Goal: Find specific page/section: Find specific page/section

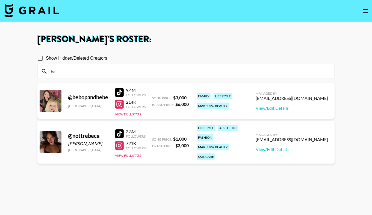
click at [73, 66] on div "be" at bounding box center [186, 71] width 297 height 14
click at [73, 69] on input "be" at bounding box center [190, 71] width 284 height 9
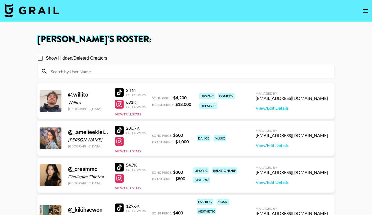
click at [40, 6] on img at bounding box center [31, 10] width 55 height 13
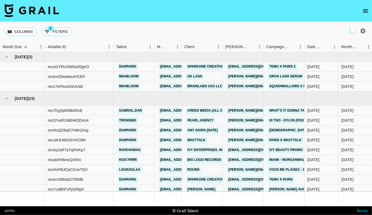
click at [363, 29] on icon "button" at bounding box center [363, 30] width 5 height 5
select select "[DATE]"
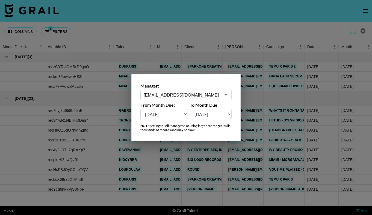
click at [207, 96] on input "[EMAIL_ADDRESS][DOMAIN_NAME]" at bounding box center [182, 95] width 77 height 6
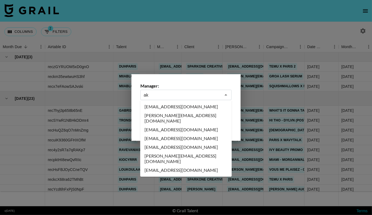
click at [166, 105] on li "[EMAIL_ADDRESS][DOMAIN_NAME]" at bounding box center [186, 106] width 92 height 9
type input "[EMAIL_ADDRESS][DOMAIN_NAME]"
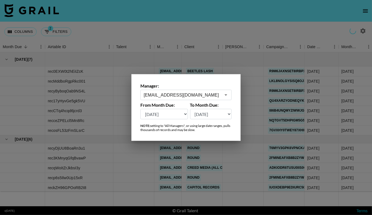
click at [145, 23] on div at bounding box center [186, 107] width 372 height 215
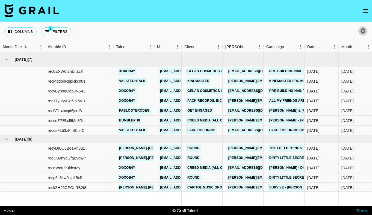
click at [365, 27] on button "button" at bounding box center [363, 30] width 9 height 9
select select "[DATE]"
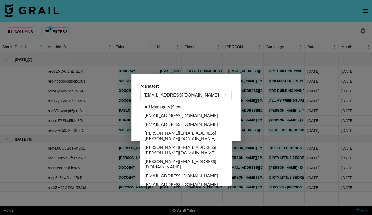
scroll to position [39, 0]
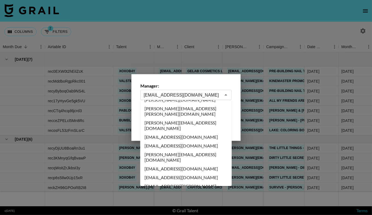
drag, startPoint x: 171, startPoint y: 96, endPoint x: 139, endPoint y: 95, distance: 32.5
click at [139, 95] on div "Manager: [EMAIL_ADDRESS][DOMAIN_NAME] ​ From Month Due: [DATE] [DATE] '[DATE] M…" at bounding box center [185, 107] width 109 height 67
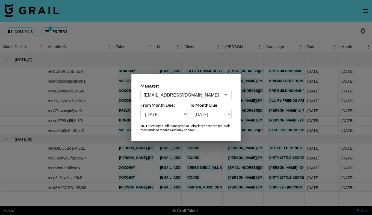
click at [170, 46] on div at bounding box center [186, 107] width 372 height 215
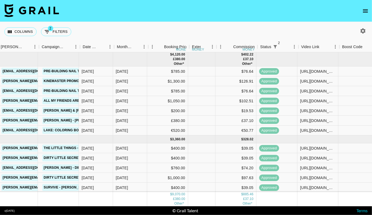
scroll to position [0, 0]
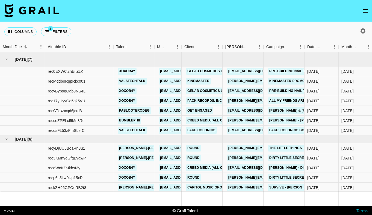
click at [366, 34] on button "button" at bounding box center [363, 30] width 9 height 9
select select "[DATE]"
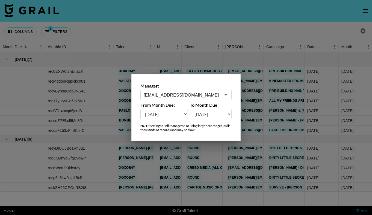
click at [163, 92] on input "[EMAIL_ADDRESS][DOMAIN_NAME]" at bounding box center [182, 95] width 77 height 6
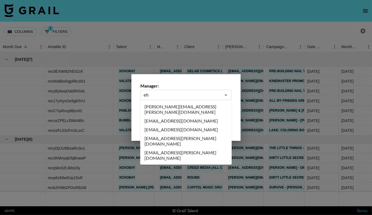
click at [170, 126] on li "[EMAIL_ADDRESS][DOMAIN_NAME]" at bounding box center [186, 129] width 92 height 9
type input "[EMAIL_ADDRESS][DOMAIN_NAME]"
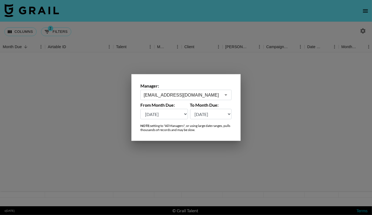
click at [207, 33] on div at bounding box center [186, 107] width 372 height 215
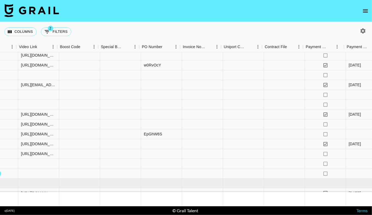
scroll to position [153, 583]
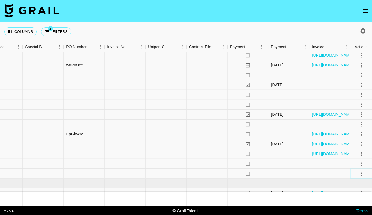
click at [361, 171] on icon "select merge strategy" at bounding box center [361, 173] width 7 height 7
click at [363, 140] on li "Draft Created" at bounding box center [355, 142] width 36 height 10
click at [303, 23] on div "Columns 2 Filters + Booking" at bounding box center [186, 32] width 372 height 20
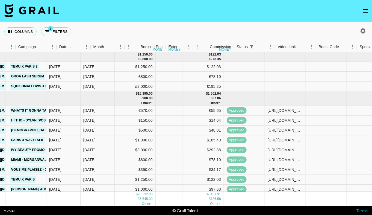
scroll to position [0, 262]
